Goal: Information Seeking & Learning: Learn about a topic

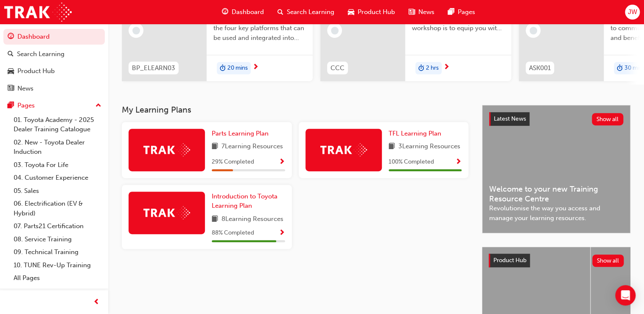
scroll to position [136, 0]
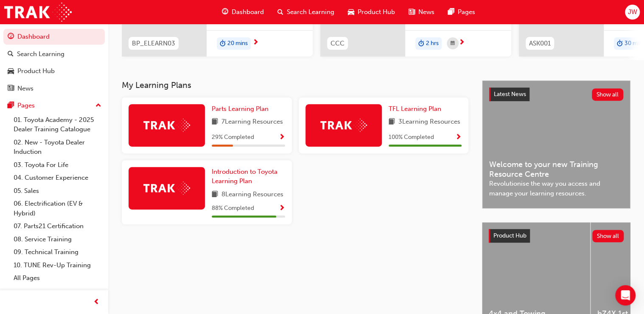
click at [284, 140] on span "Show Progress" at bounding box center [282, 138] width 6 height 8
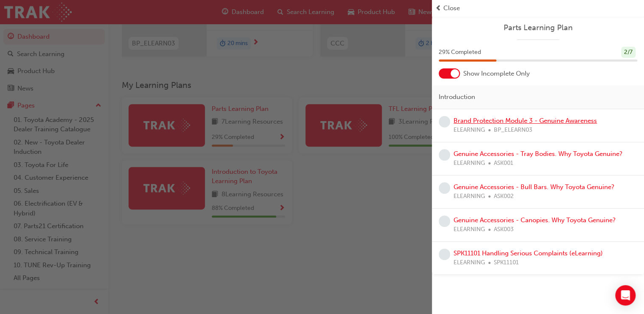
click at [510, 122] on link "Brand Protection Module 3 - Genuine Awareness" at bounding box center [525, 121] width 143 height 8
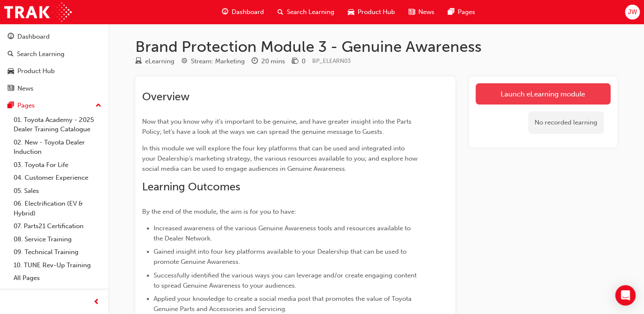
click at [546, 94] on link "Launch eLearning module" at bounding box center [543, 93] width 135 height 21
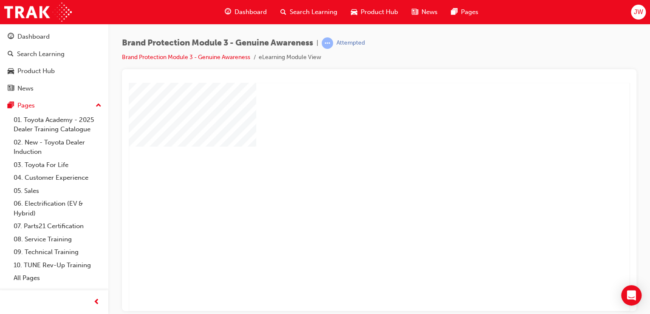
click at [354, 172] on div "play" at bounding box center [354, 172] width 0 height 0
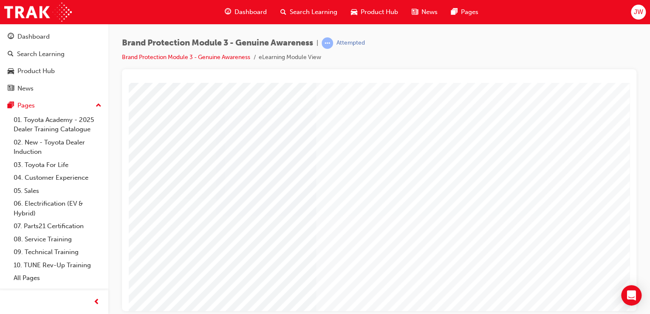
scroll to position [61, 82]
drag, startPoint x: 547, startPoint y: 286, endPoint x: 543, endPoint y: 290, distance: 5.4
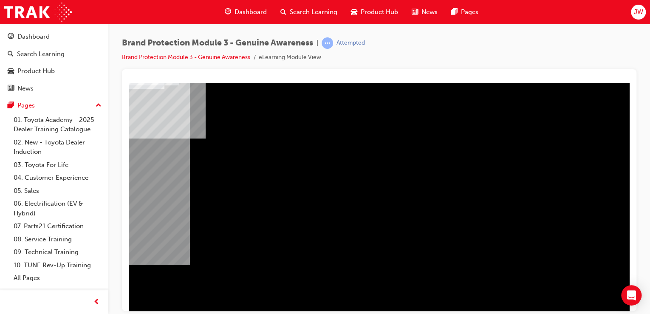
scroll to position [0, 0]
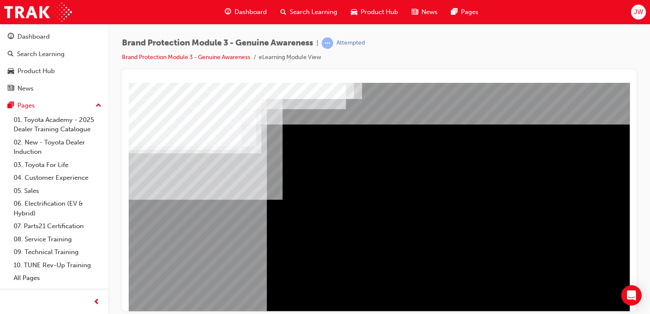
click at [208, 183] on div "Navigation" at bounding box center [417, 235] width 577 height 306
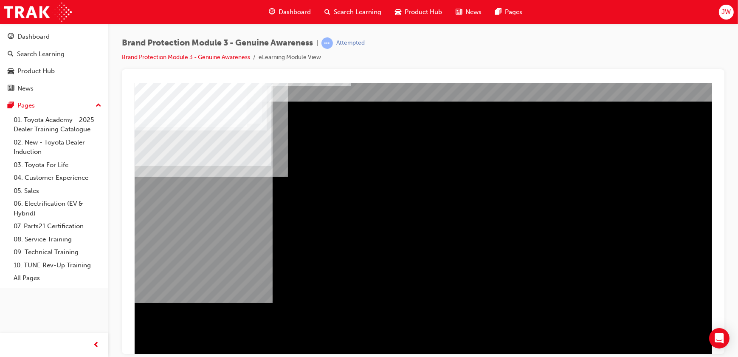
scroll to position [47, 0]
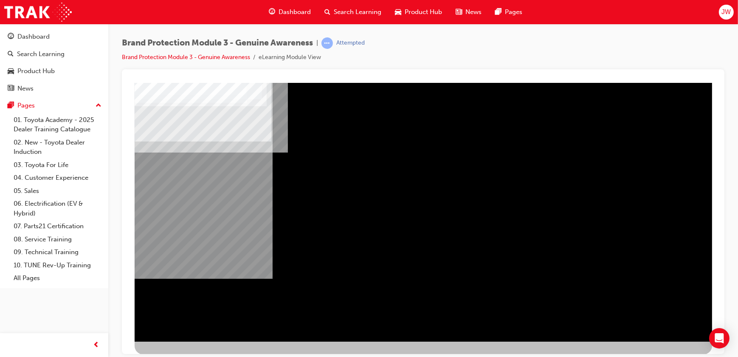
click at [188, 313] on div "NEXT Trigger this button to go to the next slide" at bounding box center [160, 363] width 53 height 15
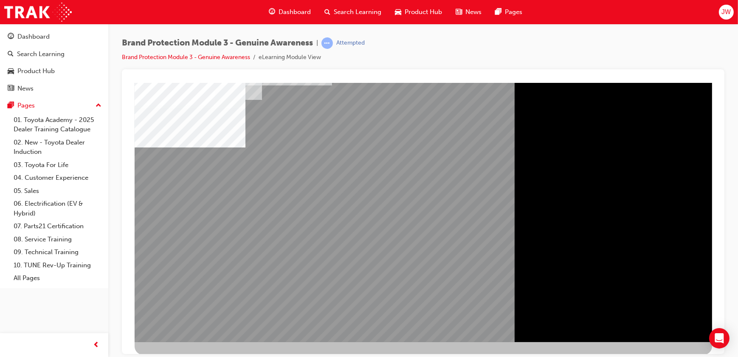
scroll to position [47, 0]
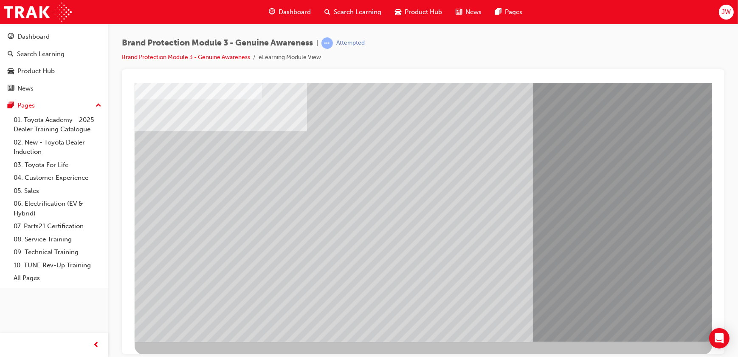
scroll to position [0, 0]
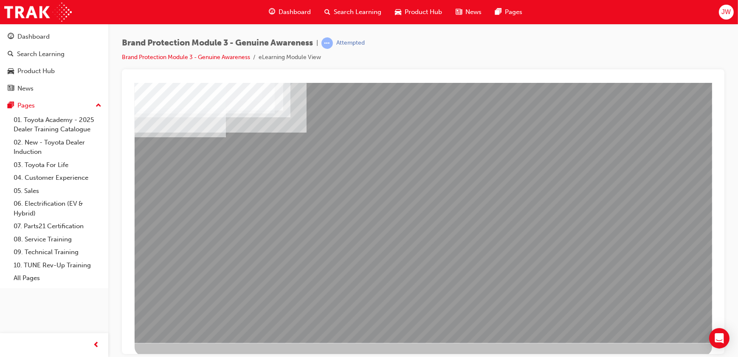
scroll to position [47, 0]
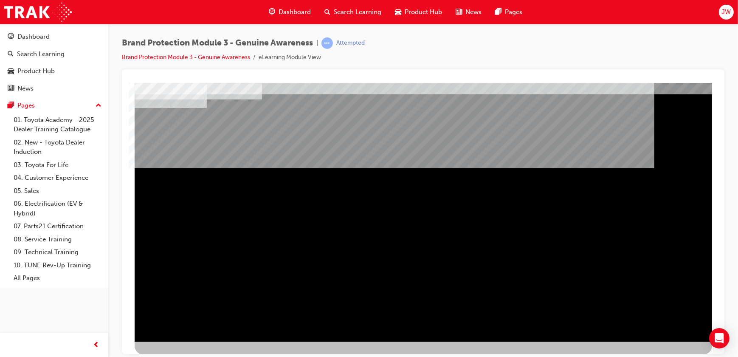
click at [188, 313] on div "NEXT Trigger this button to go to the next slide" at bounding box center [160, 363] width 53 height 15
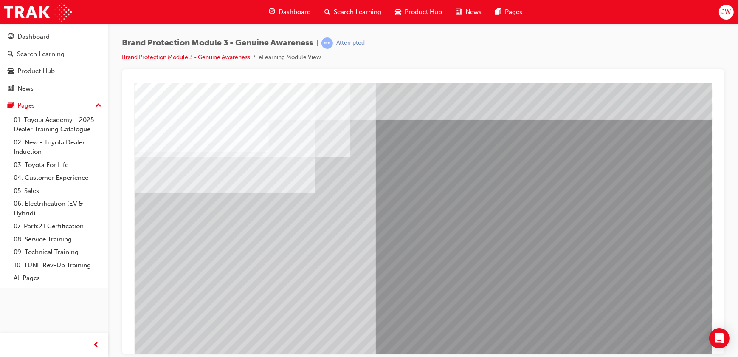
scroll to position [47, 0]
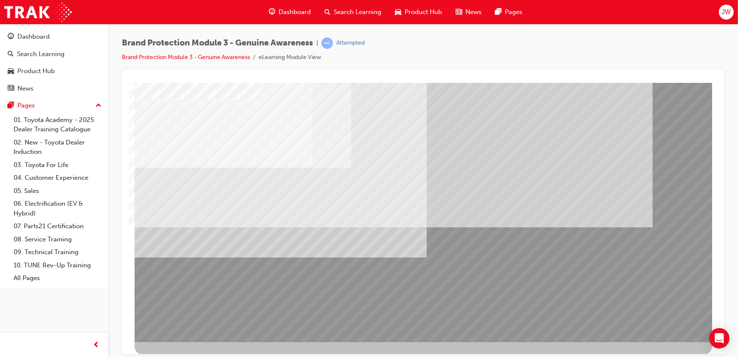
scroll to position [47, 0]
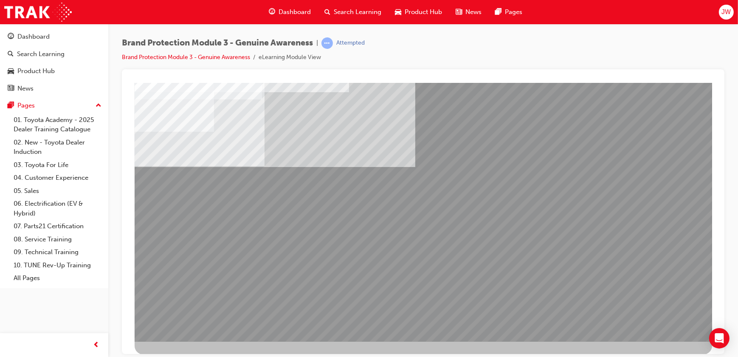
scroll to position [0, 0]
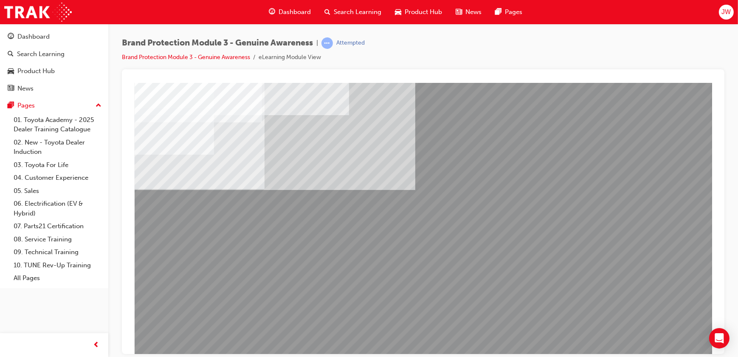
scroll to position [47, 0]
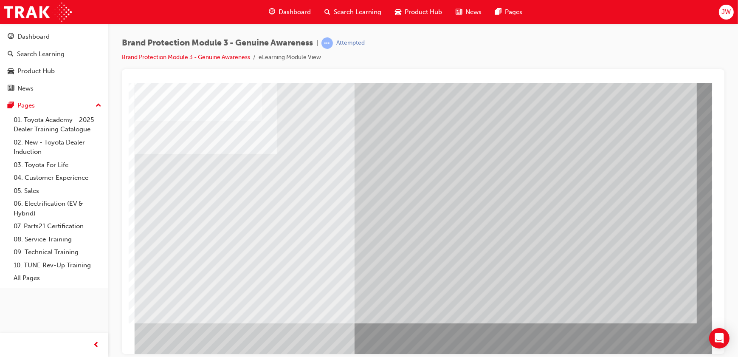
scroll to position [47, 0]
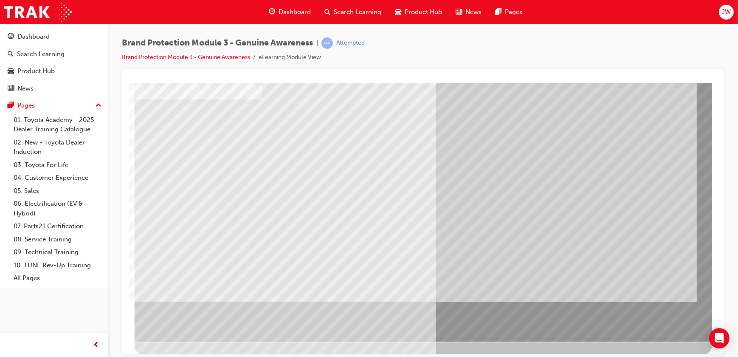
scroll to position [0, 0]
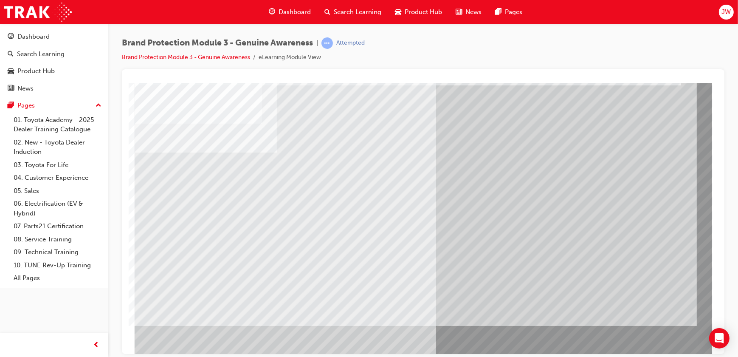
scroll to position [47, 0]
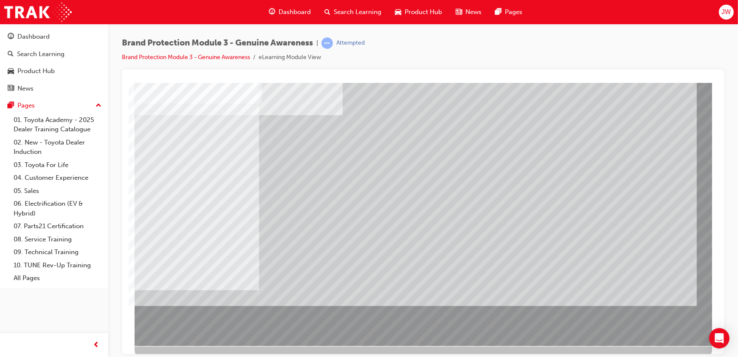
scroll to position [47, 0]
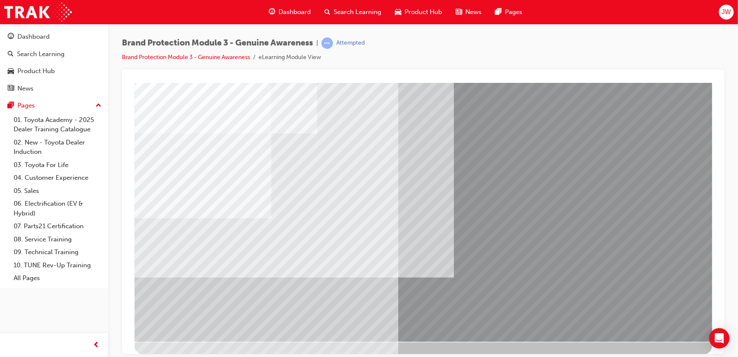
scroll to position [0, 0]
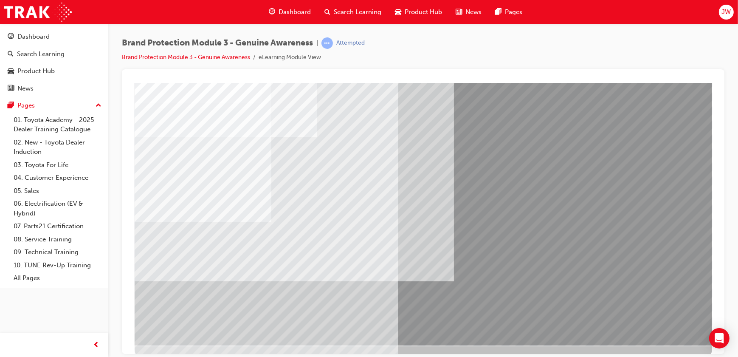
scroll to position [47, 0]
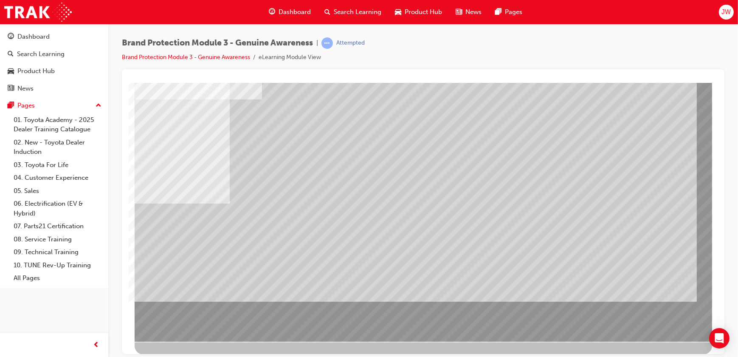
scroll to position [0, 0]
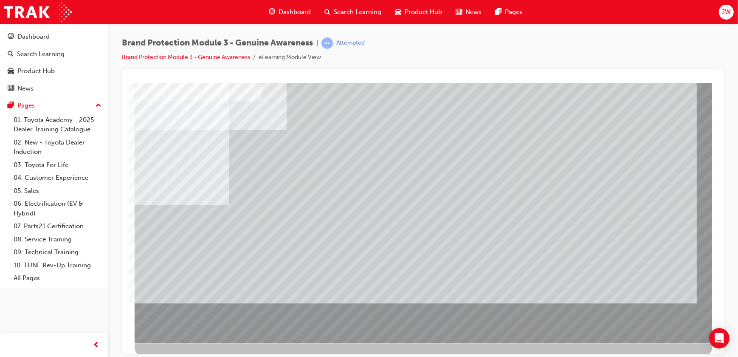
scroll to position [47, 0]
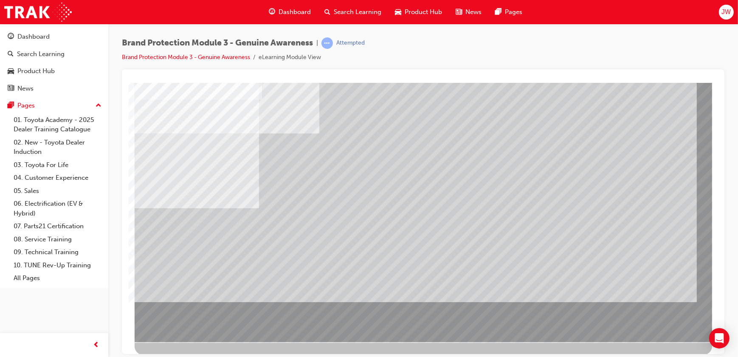
scroll to position [47, 0]
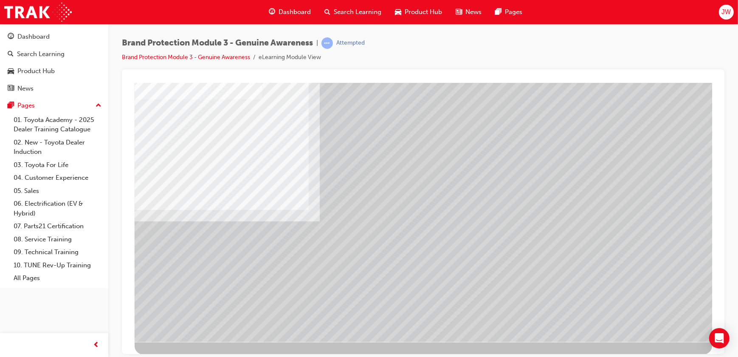
drag, startPoint x: 246, startPoint y: 219, endPoint x: 259, endPoint y: 240, distance: 24.9
drag, startPoint x: 643, startPoint y: 321, endPoint x: 634, endPoint y: 316, distance: 9.9
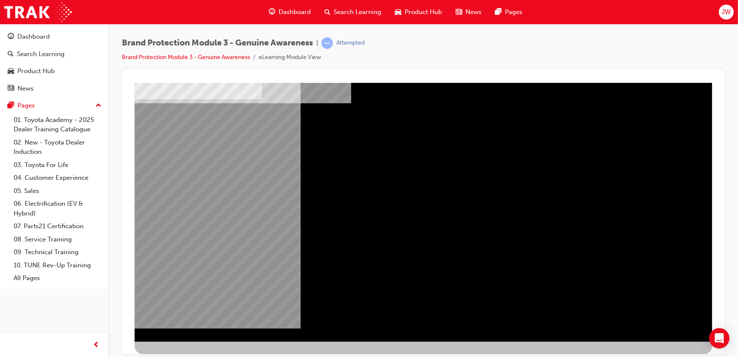
click at [188, 313] on div "NEXT Trigger this button to go to the next slide" at bounding box center [160, 363] width 53 height 15
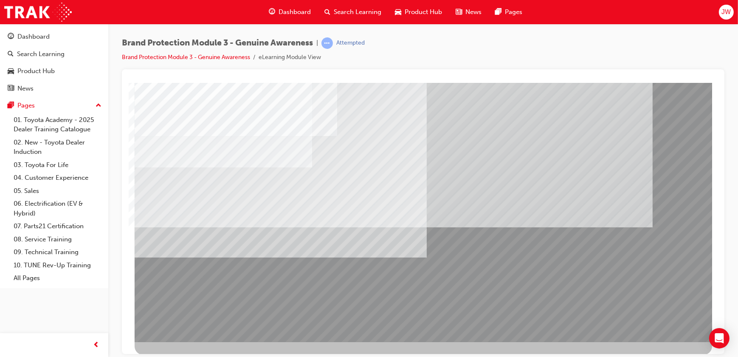
scroll to position [47, 0]
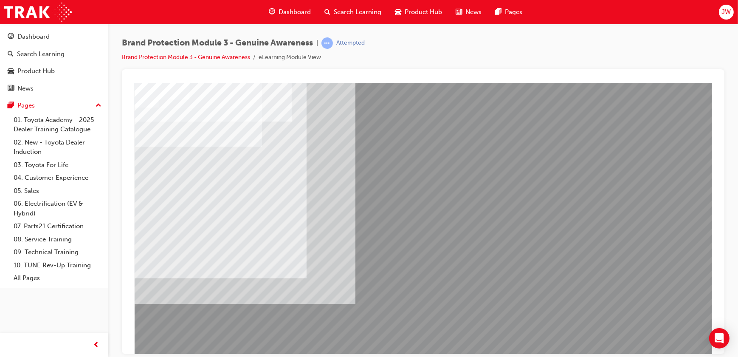
drag, startPoint x: 564, startPoint y: 339, endPoint x: 538, endPoint y: 330, distance: 27.4
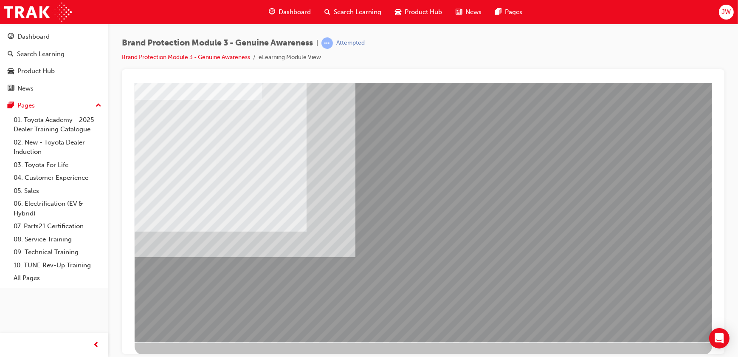
scroll to position [47, 0]
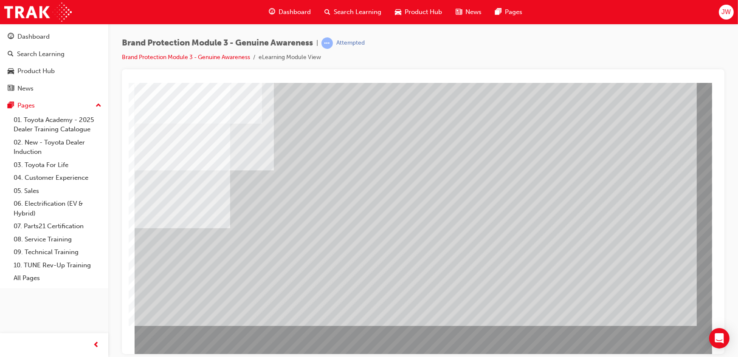
scroll to position [47, 0]
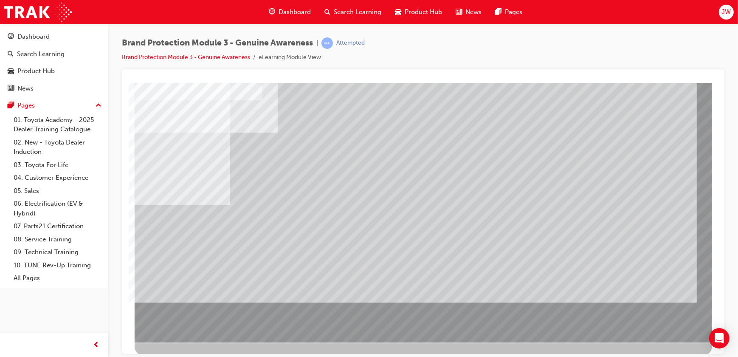
scroll to position [47, 0]
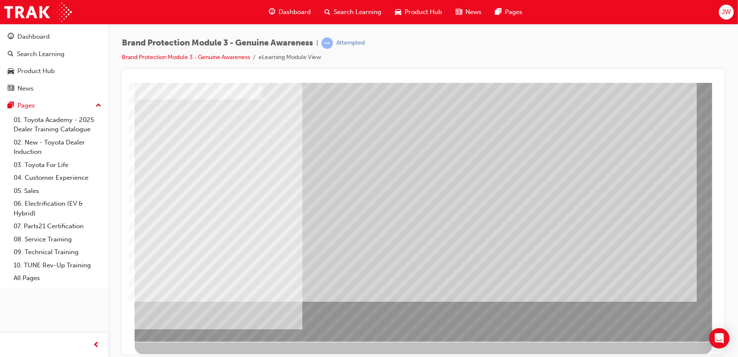
scroll to position [0, 0]
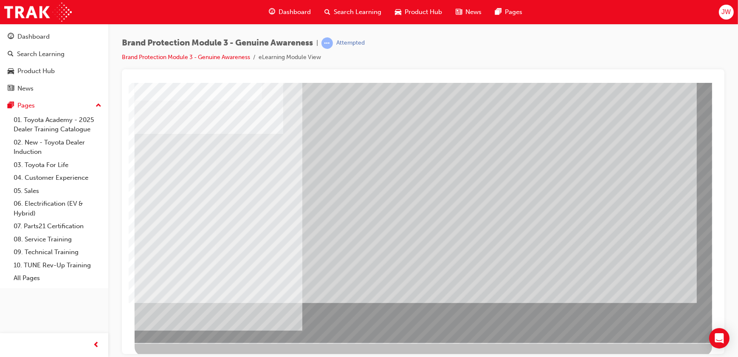
scroll to position [47, 0]
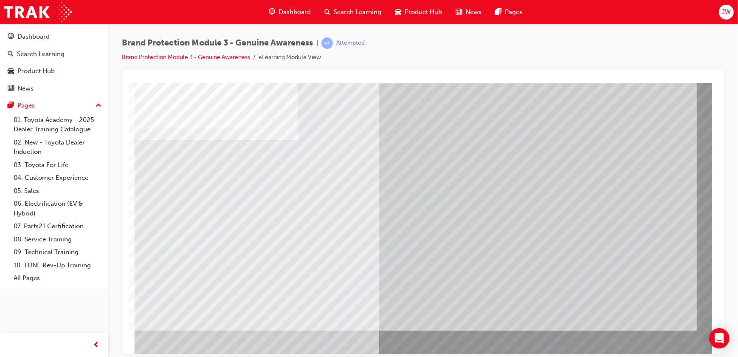
scroll to position [47, 0]
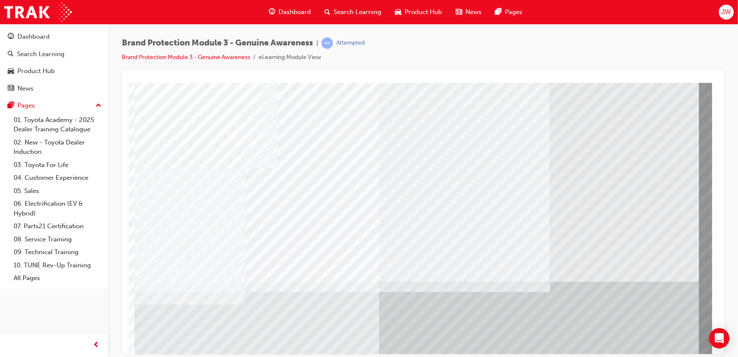
scroll to position [47, 0]
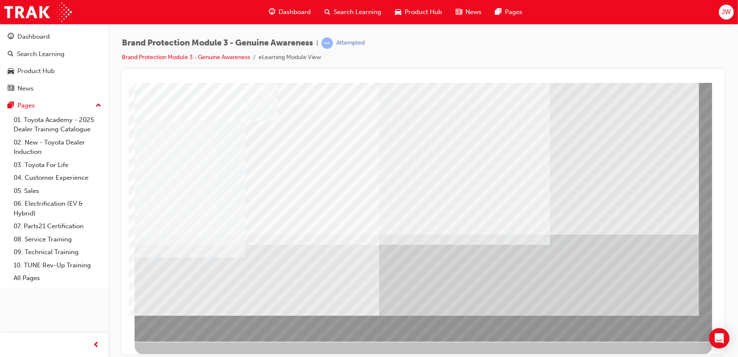
drag, startPoint x: 653, startPoint y: 320, endPoint x: 648, endPoint y: 321, distance: 5.3
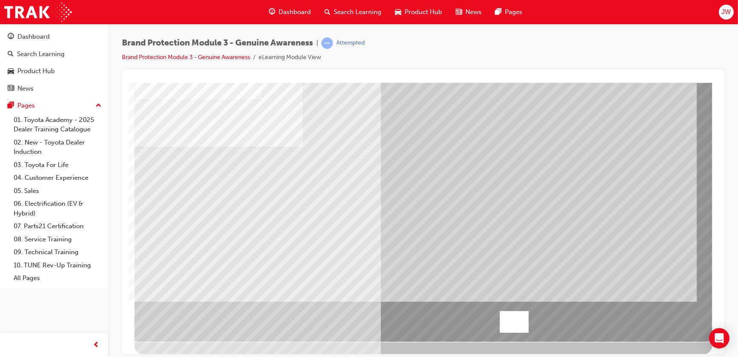
click at [509, 313] on div at bounding box center [513, 321] width 29 height 22
click at [331, 79] on div at bounding box center [423, 79] width 589 height 7
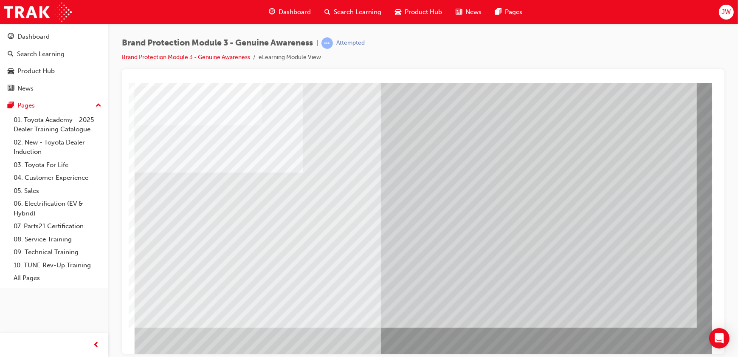
scroll to position [0, 0]
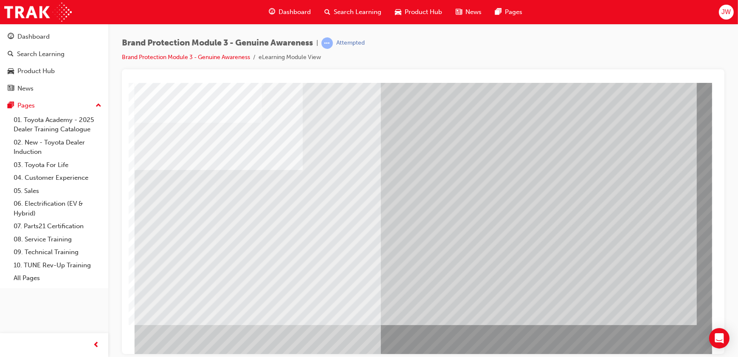
scroll to position [47, 0]
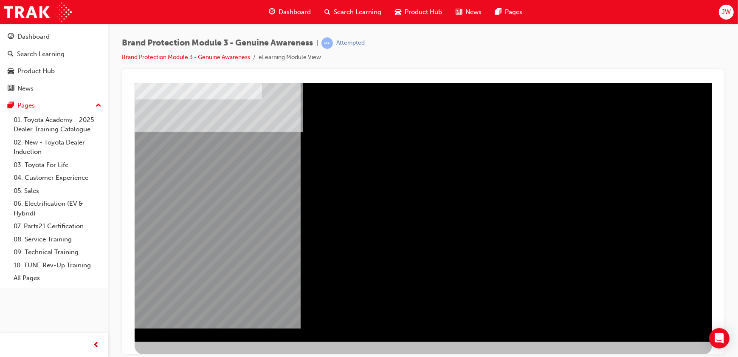
click at [188, 313] on div "NEXT Trigger this button to go to the next slide" at bounding box center [160, 363] width 53 height 15
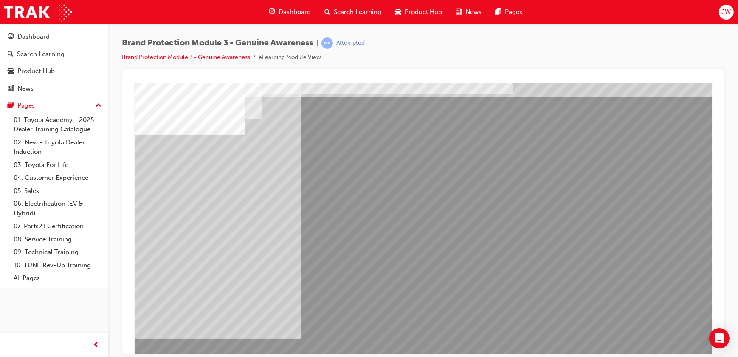
scroll to position [0, 0]
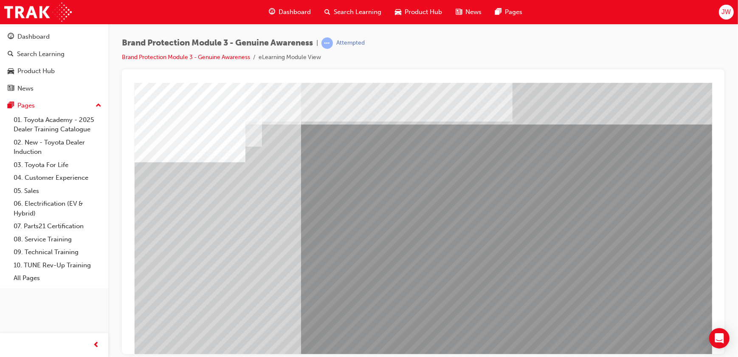
drag, startPoint x: 583, startPoint y: 151, endPoint x: 575, endPoint y: 176, distance: 25.9
drag, startPoint x: 562, startPoint y: 203, endPoint x: 563, endPoint y: 208, distance: 5.3
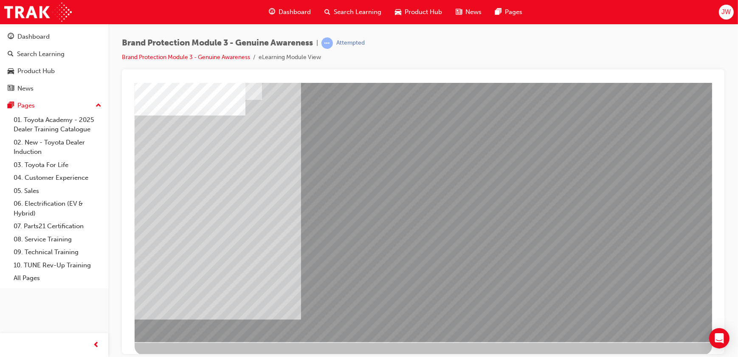
scroll to position [47, 0]
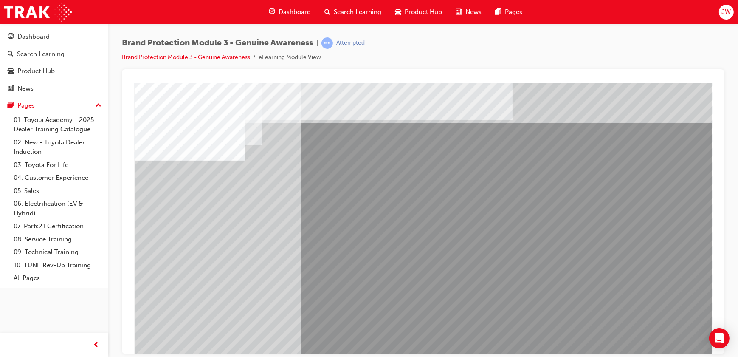
scroll to position [0, 0]
drag, startPoint x: 625, startPoint y: 147, endPoint x: 586, endPoint y: 159, distance: 40.4
click at [586, 159] on div at bounding box center [422, 235] width 577 height 306
